Goal: Transaction & Acquisition: Download file/media

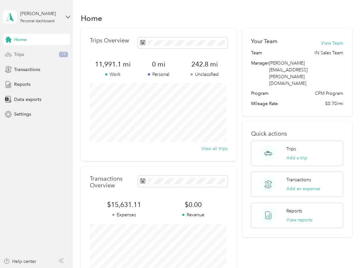
click at [39, 53] on div "Trips 19" at bounding box center [36, 55] width 67 height 12
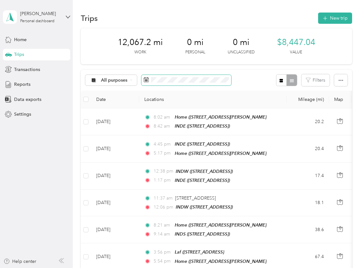
click at [147, 79] on icon at bounding box center [146, 79] width 5 height 5
click at [145, 79] on rect at bounding box center [145, 79] width 1 height 1
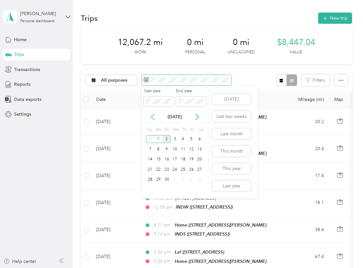
click at [152, 117] on icon at bounding box center [153, 117] width 6 height 6
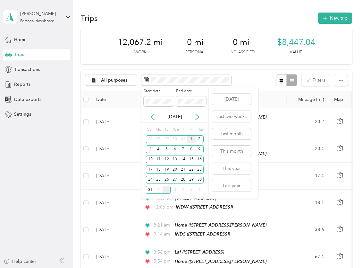
click at [192, 139] on div "1" at bounding box center [191, 139] width 8 height 8
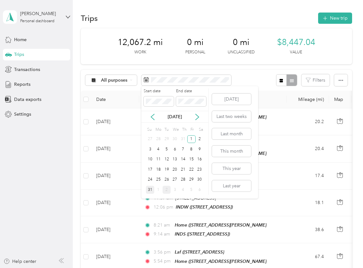
click at [150, 188] on div "31" at bounding box center [150, 189] width 8 height 8
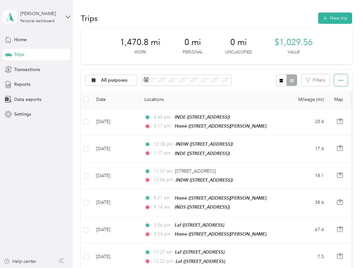
click at [342, 80] on button "button" at bounding box center [340, 80] width 13 height 12
click at [332, 102] on span "Export" at bounding box center [329, 103] width 13 height 5
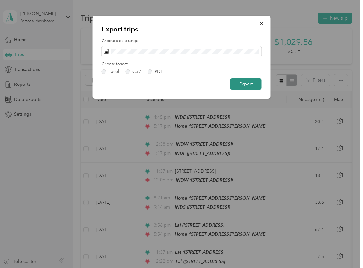
click at [244, 84] on button "Export" at bounding box center [245, 83] width 31 height 11
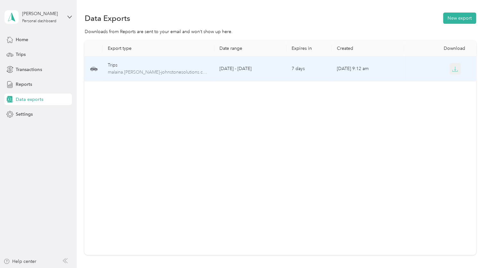
click at [363, 68] on icon "button" at bounding box center [455, 69] width 6 height 6
